Goal: Task Accomplishment & Management: Manage account settings

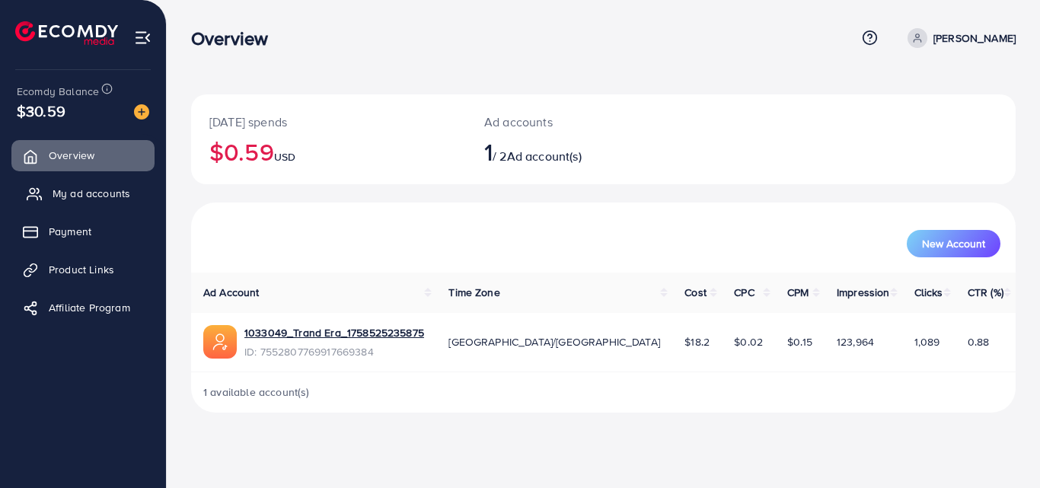
click at [64, 191] on span "My ad accounts" at bounding box center [92, 193] width 78 height 15
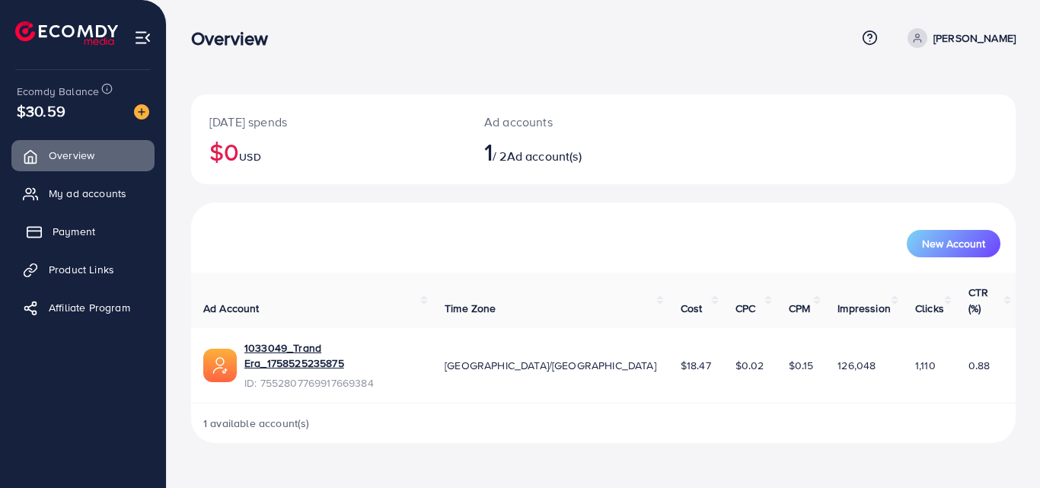
click at [72, 232] on span "Payment" at bounding box center [74, 231] width 43 height 15
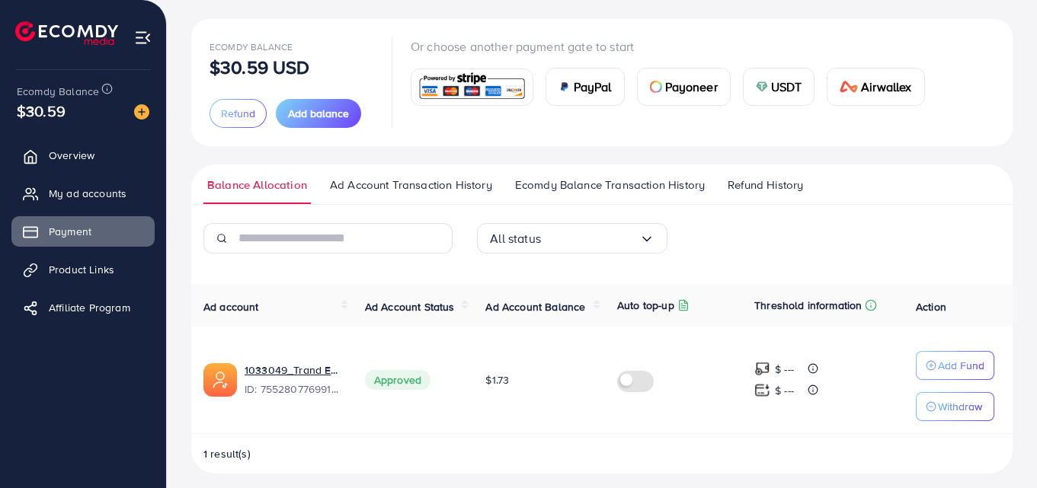
scroll to position [85, 0]
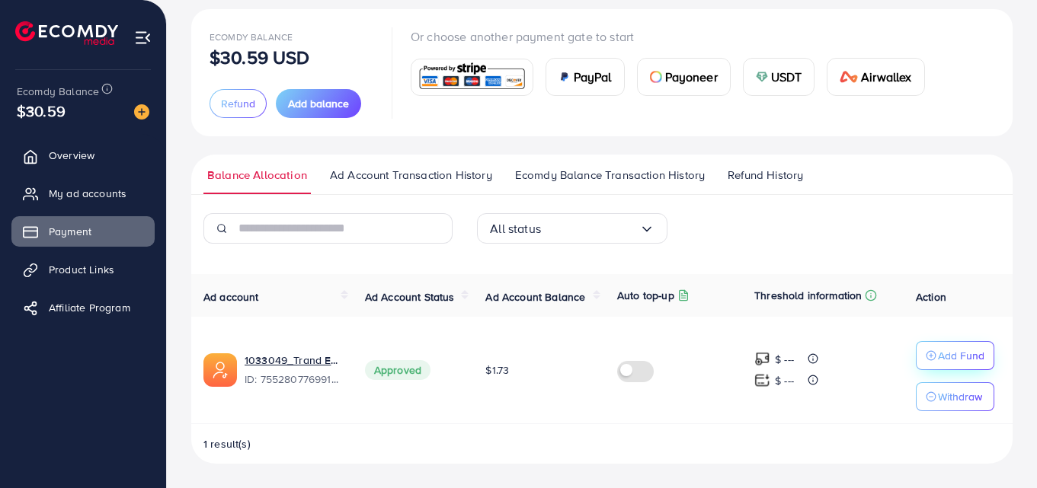
click at [952, 353] on p "Add Fund" at bounding box center [961, 356] width 46 height 18
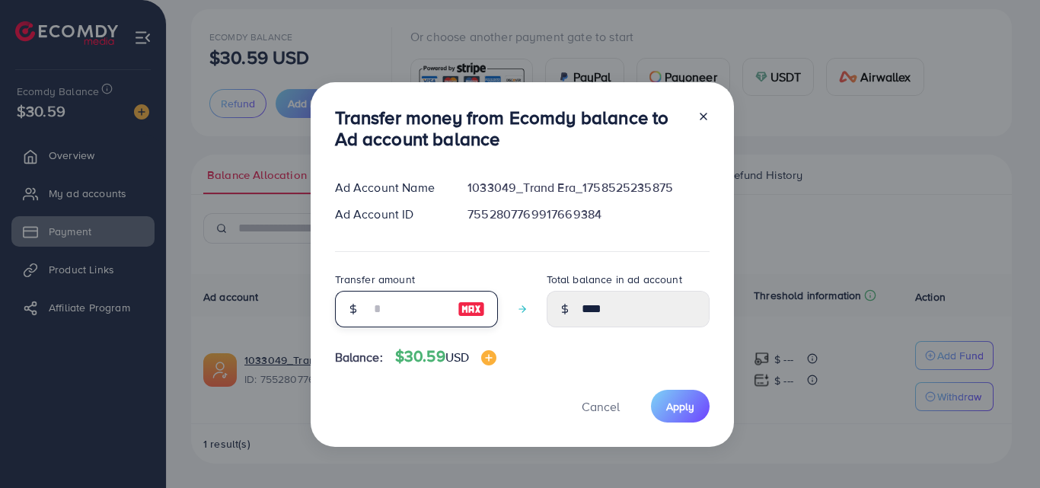
click at [378, 307] on input "number" at bounding box center [408, 309] width 76 height 37
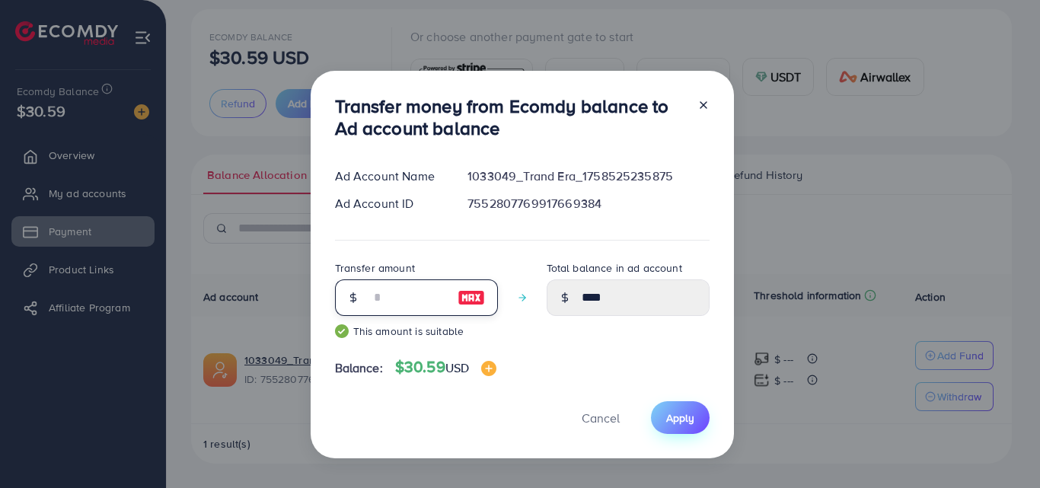
type input "**"
click at [670, 414] on span "Apply" at bounding box center [680, 418] width 28 height 15
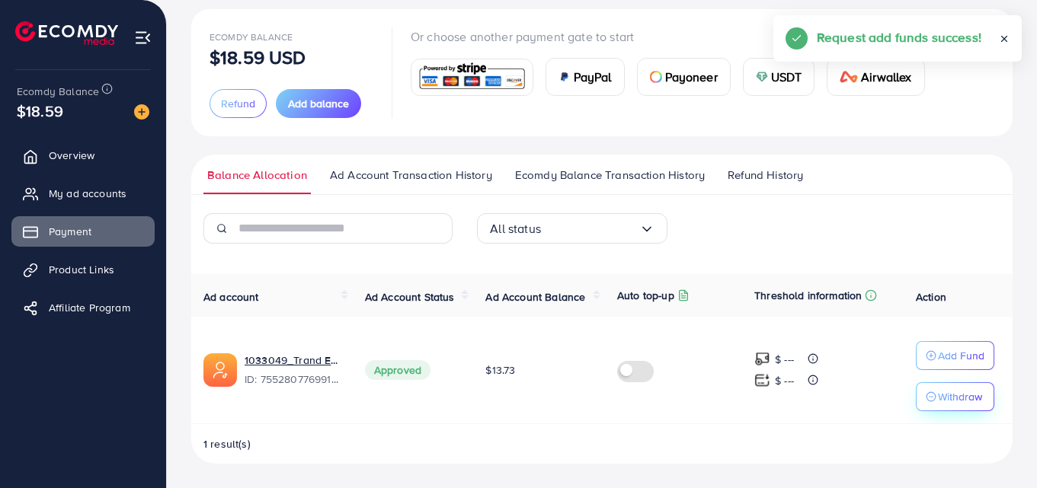
click at [949, 400] on p "Withdraw" at bounding box center [960, 397] width 44 height 18
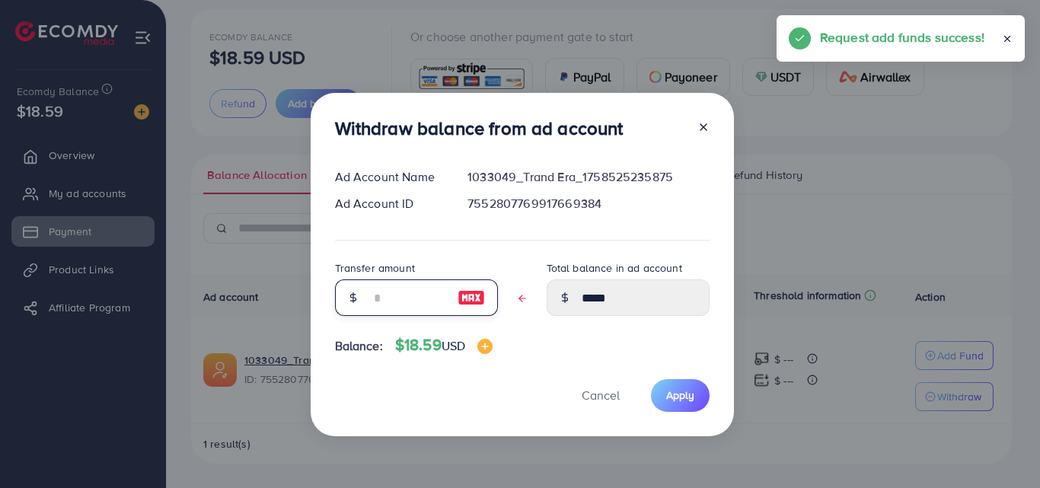
click at [420, 299] on input "text" at bounding box center [408, 298] width 76 height 37
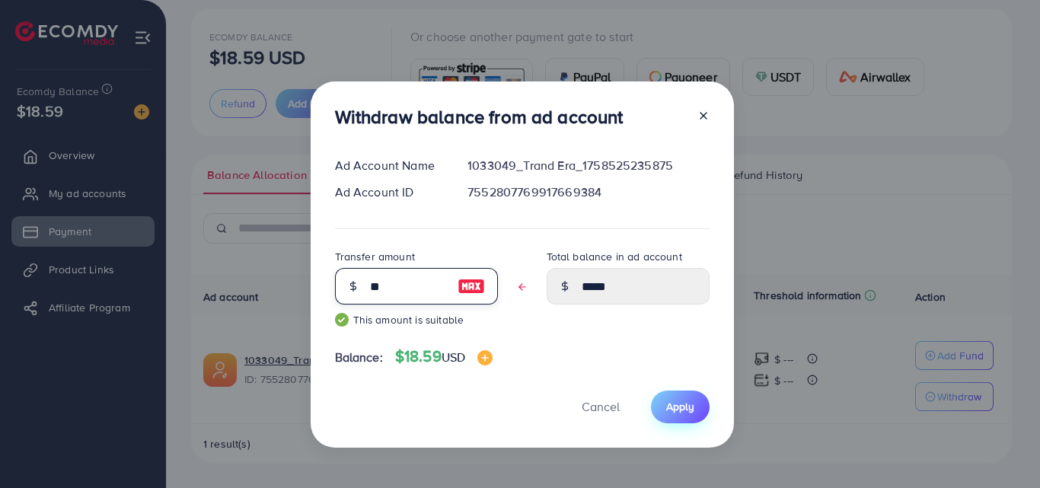
type input "**"
click at [674, 408] on span "Apply" at bounding box center [680, 406] width 28 height 15
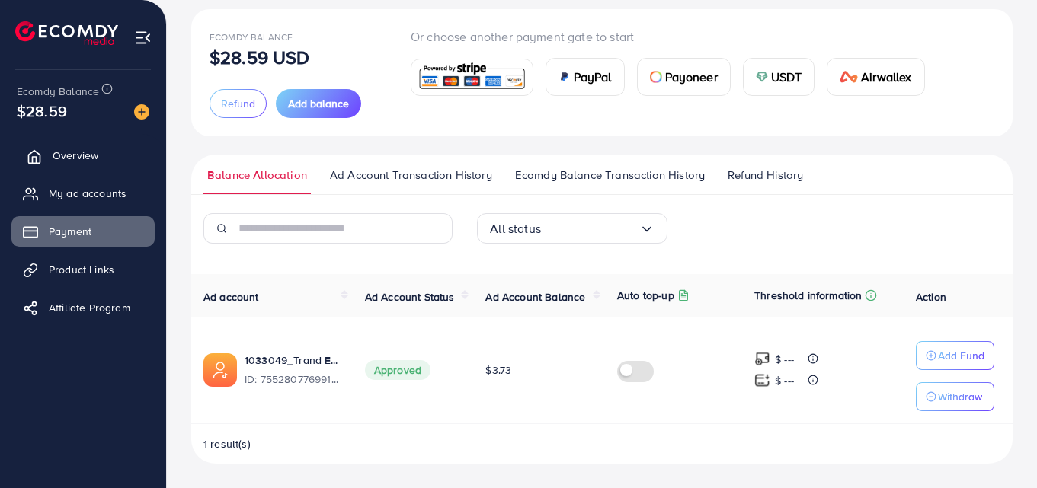
click at [74, 155] on span "Overview" at bounding box center [76, 155] width 46 height 15
